Goal: Find specific page/section: Find specific page/section

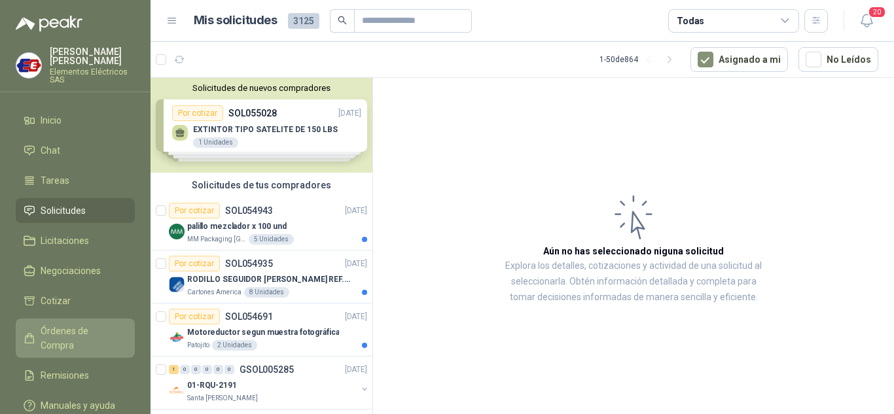
click at [69, 328] on span "Órdenes de Compra" at bounding box center [82, 338] width 82 height 29
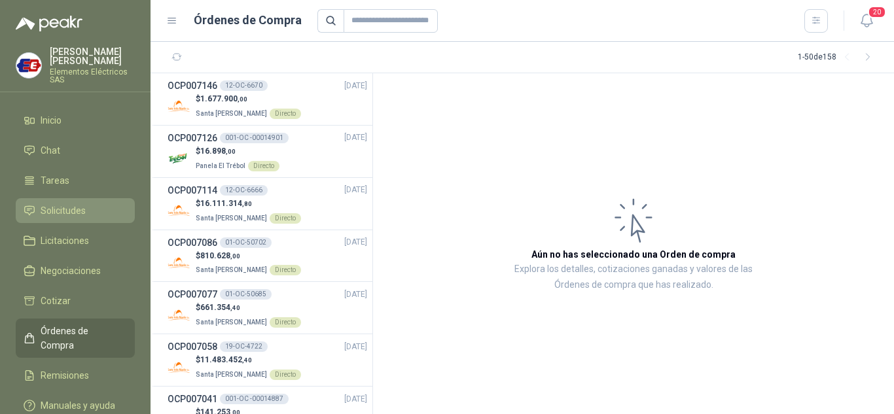
click at [56, 207] on span "Solicitudes" at bounding box center [63, 210] width 45 height 14
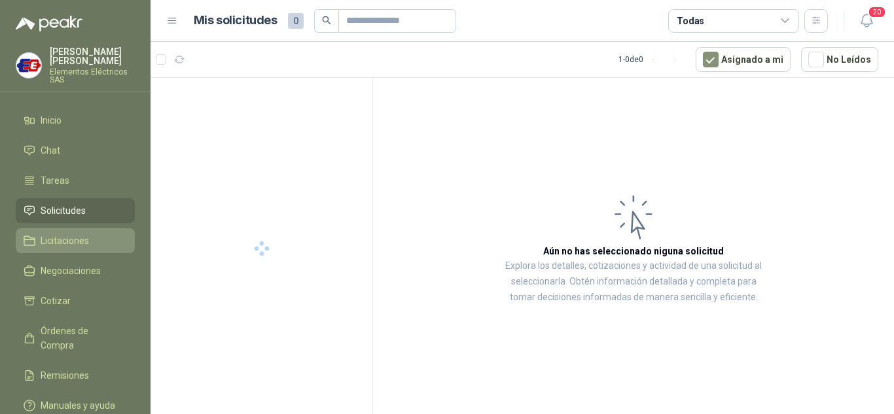
click at [60, 237] on span "Licitaciones" at bounding box center [65, 241] width 48 height 14
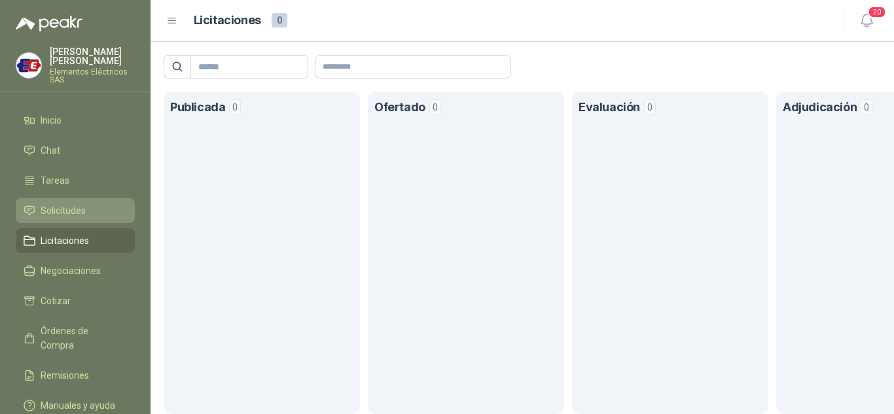
click at [61, 211] on span "Solicitudes" at bounding box center [63, 210] width 45 height 14
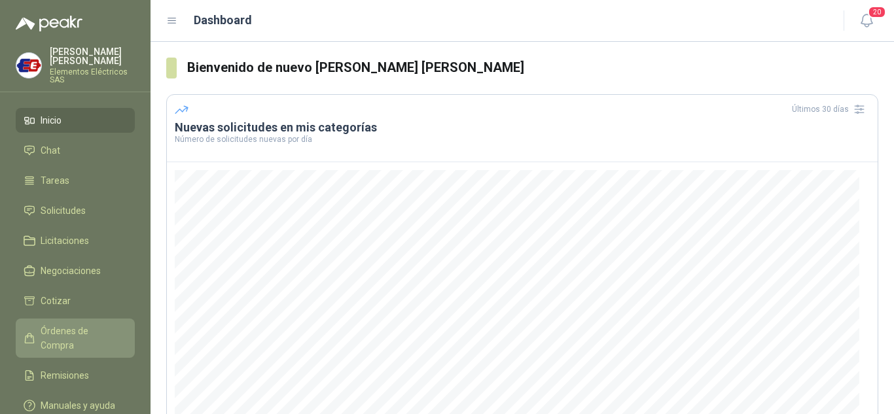
click at [52, 326] on span "Órdenes de Compra" at bounding box center [82, 338] width 82 height 29
